Goal: Find specific page/section: Find specific page/section

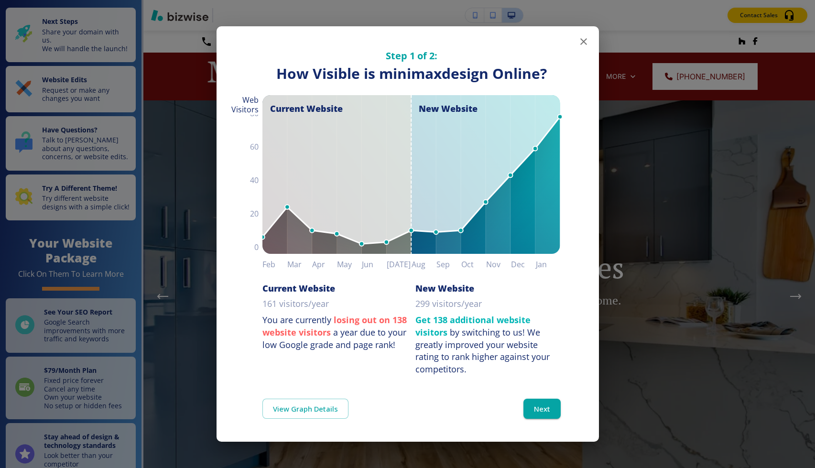
click at [580, 44] on icon "button" at bounding box center [583, 41] width 11 height 11
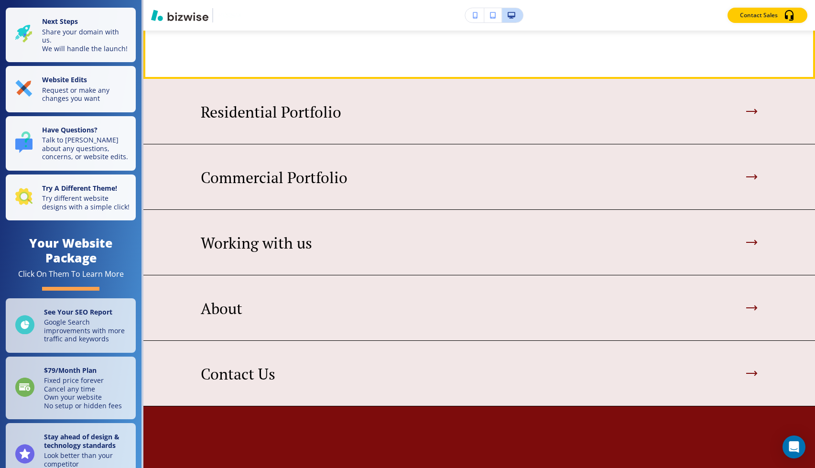
scroll to position [773, 0]
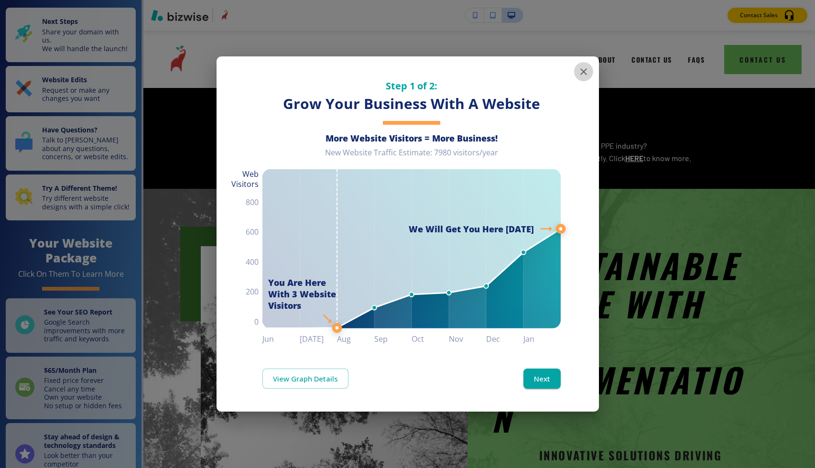
click at [582, 73] on icon "button" at bounding box center [583, 71] width 7 height 7
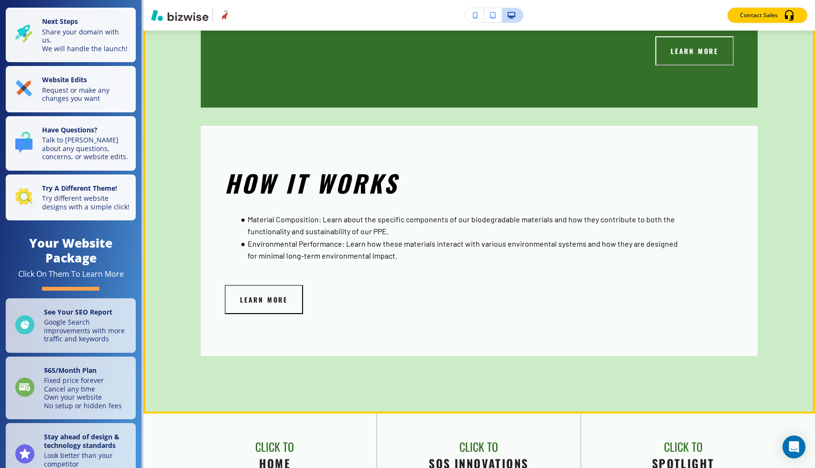
scroll to position [2438, 0]
